Goal: Information Seeking & Learning: Compare options

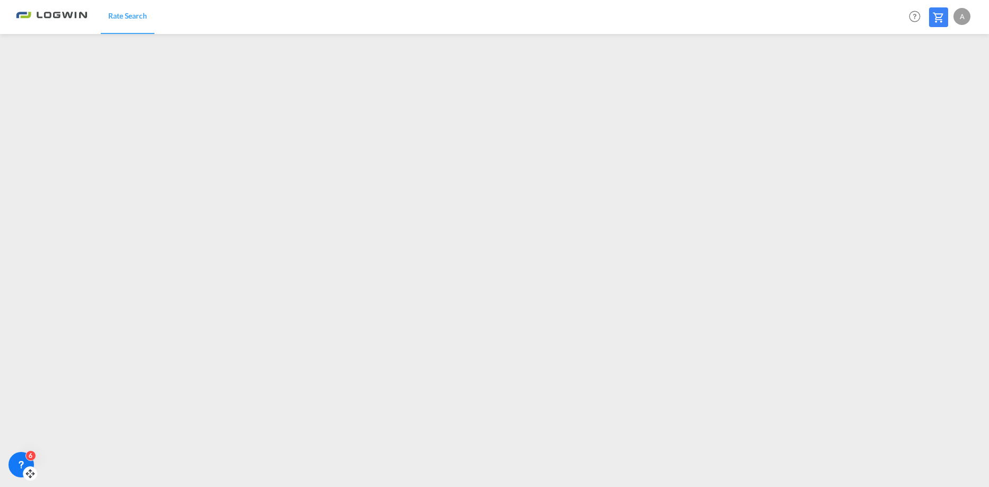
click at [27, 473] on icon at bounding box center [28, 473] width 3 height 0
click at [20, 466] on icon at bounding box center [20, 463] width 11 height 11
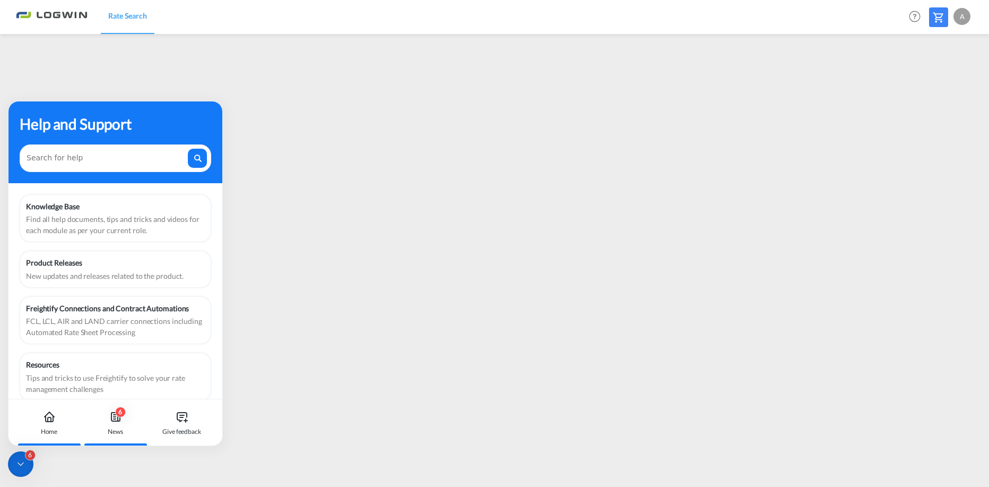
click at [118, 413] on div "6" at bounding box center [120, 411] width 11 height 11
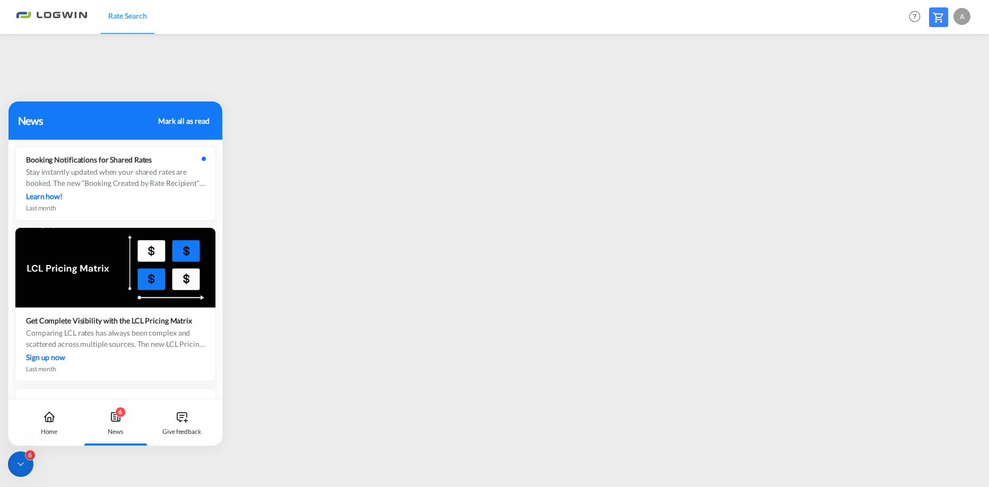
click at [56, 115] on div "News" at bounding box center [86, 121] width 137 height 16
